Goal: Transaction & Acquisition: Book appointment/travel/reservation

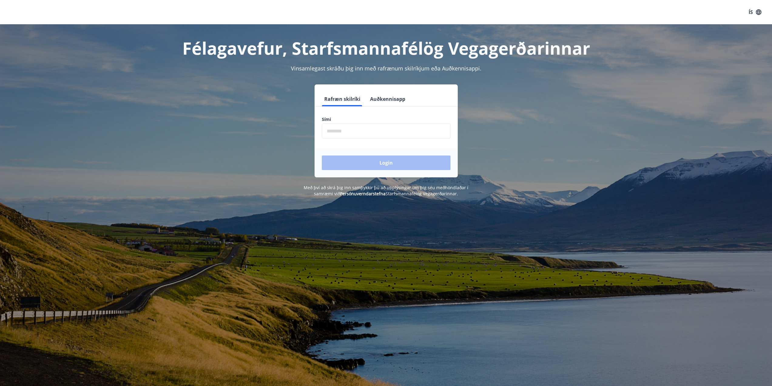
click at [355, 132] on input "phone" at bounding box center [386, 131] width 129 height 15
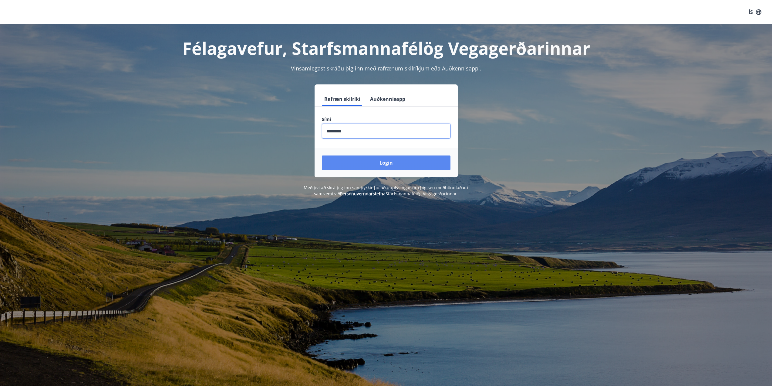
type input "********"
click at [372, 162] on button "Login" at bounding box center [386, 162] width 129 height 15
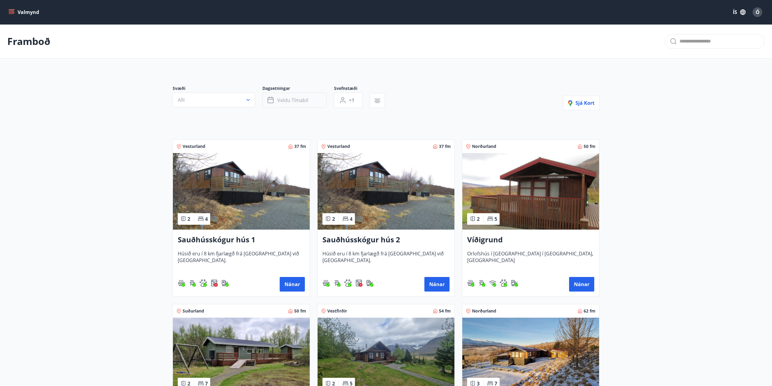
click at [306, 102] on span "Veldu tímabil" at bounding box center [292, 100] width 31 height 7
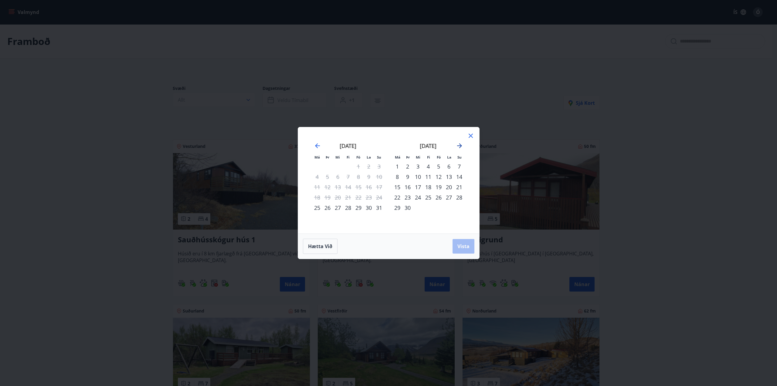
click at [461, 146] on icon "Move forward to switch to the next month." at bounding box center [459, 145] width 5 height 5
click at [430, 197] on div "23" at bounding box center [428, 197] width 10 height 10
click at [461, 195] on div "26" at bounding box center [459, 197] width 10 height 10
click at [463, 243] on button "Vista" at bounding box center [464, 246] width 22 height 15
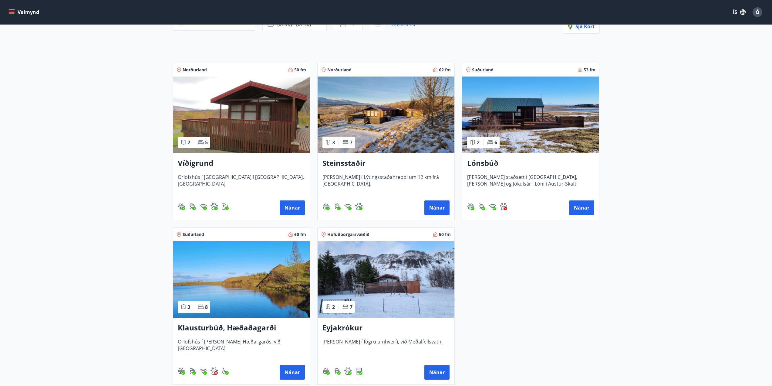
scroll to position [91, 0]
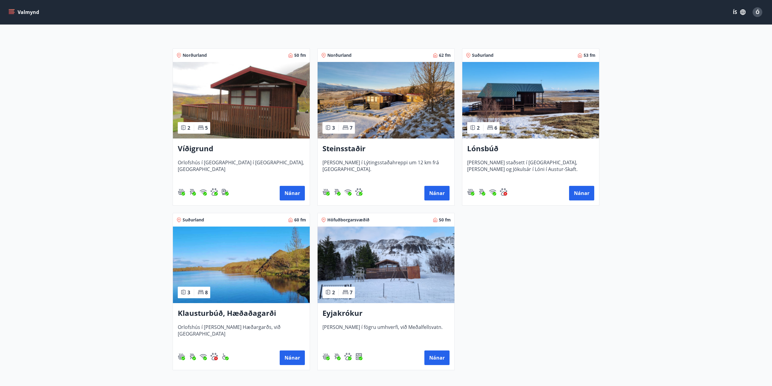
click at [234, 314] on h3 "Klausturbúð, Hæðaðagarði" at bounding box center [241, 313] width 127 height 11
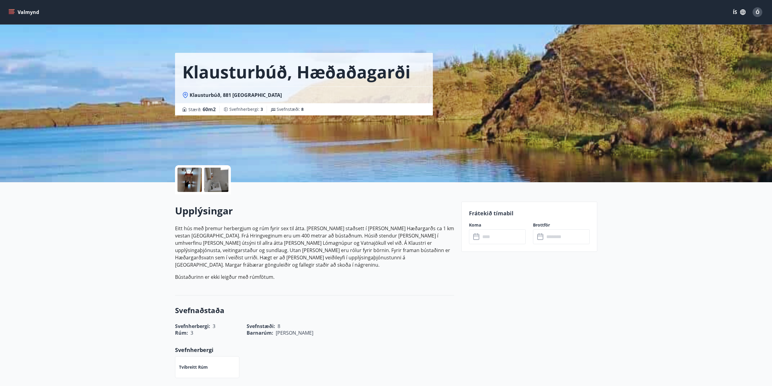
click at [501, 236] on input "text" at bounding box center [503, 236] width 45 height 15
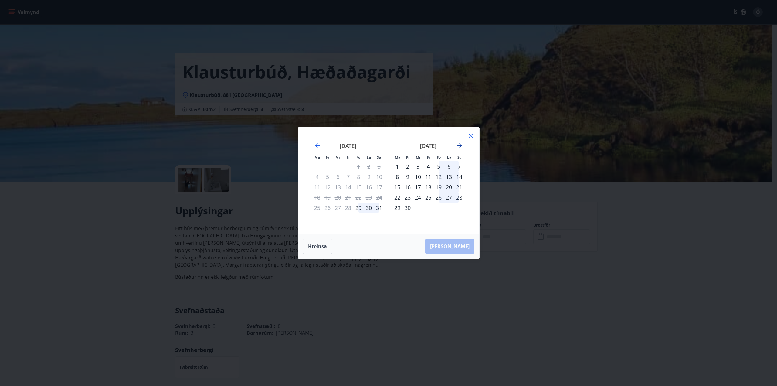
click at [460, 145] on icon "Move forward to switch to the next month." at bounding box center [459, 145] width 5 height 5
click at [431, 196] on div "23" at bounding box center [428, 197] width 10 height 10
click at [460, 198] on div "26" at bounding box center [459, 197] width 10 height 10
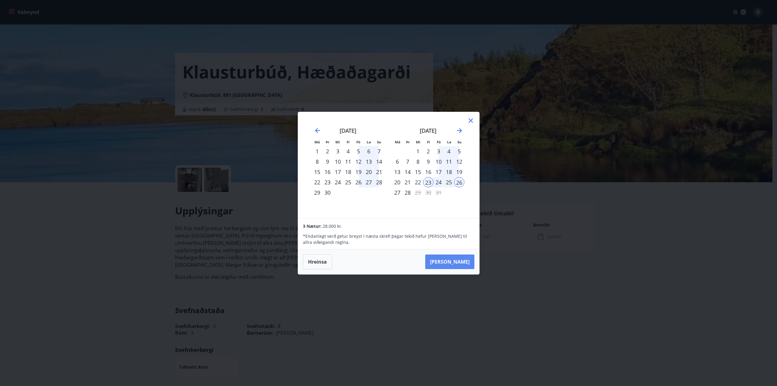
click at [457, 263] on button "[PERSON_NAME]" at bounding box center [449, 261] width 49 height 15
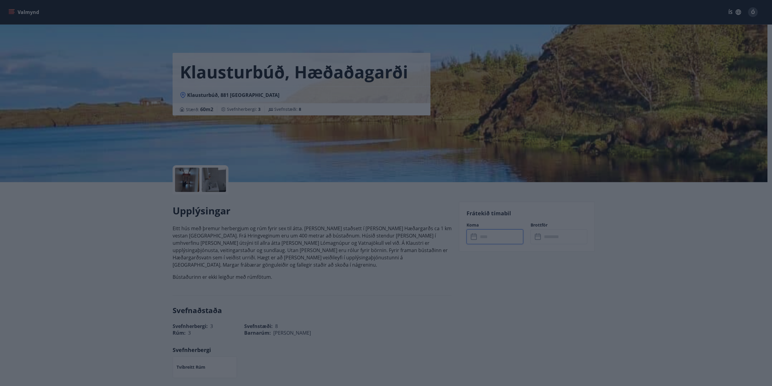
type input "******"
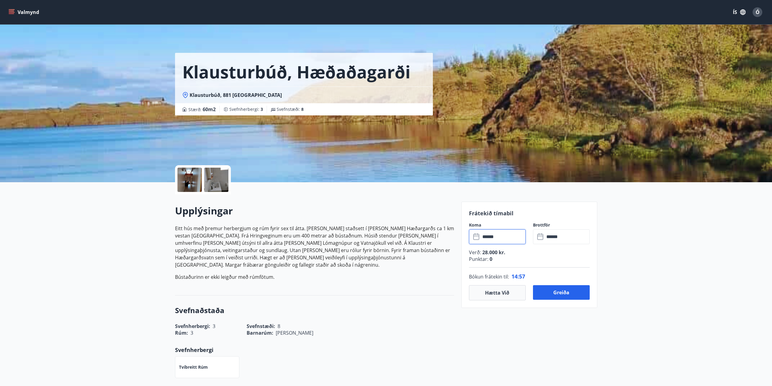
click at [500, 236] on input "******" at bounding box center [503, 236] width 45 height 15
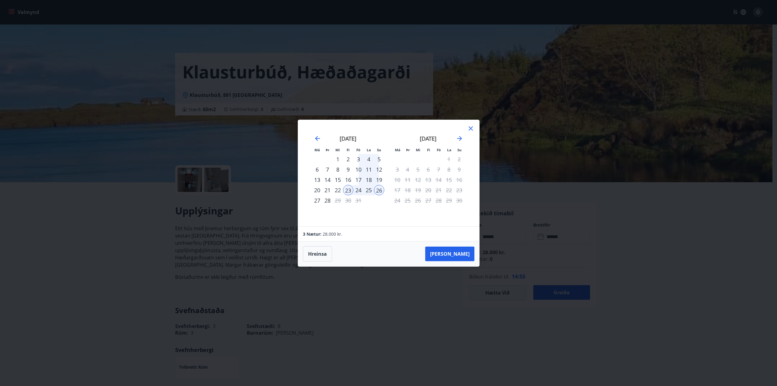
click at [363, 191] on div "24" at bounding box center [358, 190] width 10 height 10
click at [460, 257] on button "[PERSON_NAME]" at bounding box center [449, 253] width 49 height 15
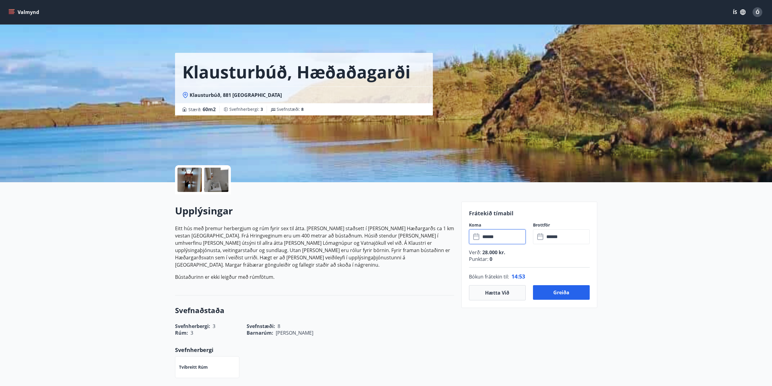
type input "******"
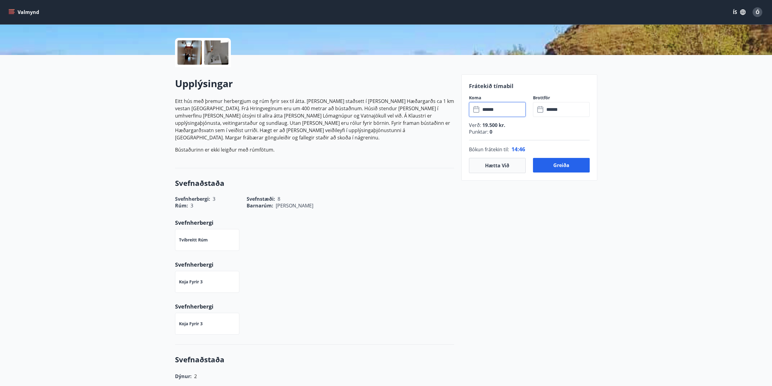
scroll to position [121, 0]
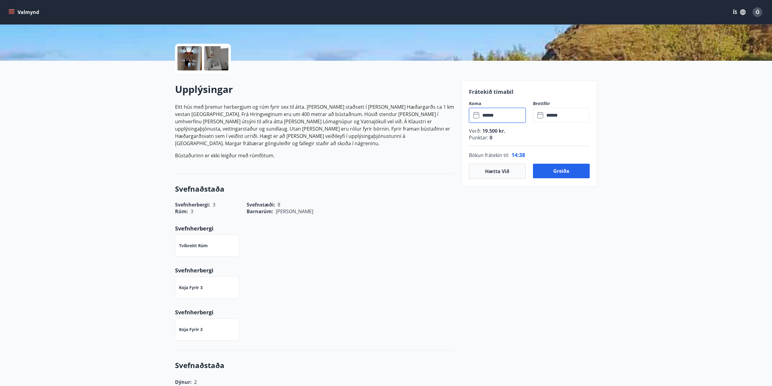
click at [295, 160] on div "Upplýsingar Eitt hús með þremur herbergjum og rúm fyrir sex til átta. [PERSON_N…" at bounding box center [314, 123] width 279 height 101
